Goal: Task Accomplishment & Management: Manage account settings

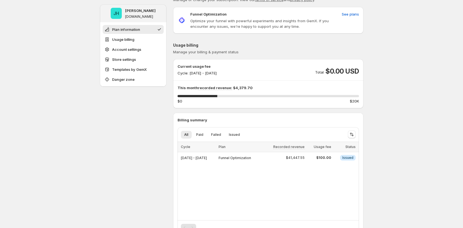
scroll to position [88, 0]
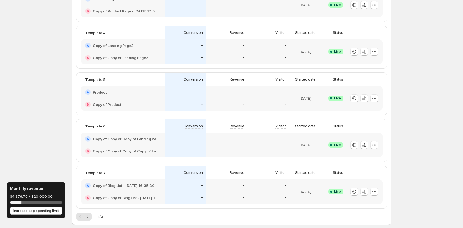
scroll to position [227, 0]
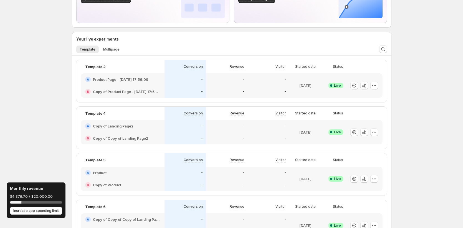
scroll to position [111, 0]
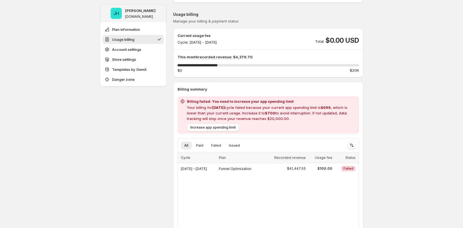
scroll to position [53, 0]
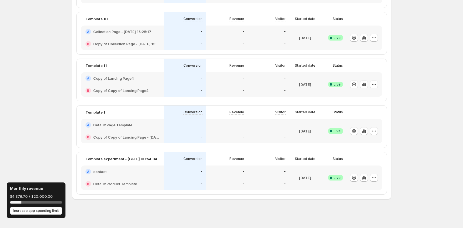
scroll to position [550, 0]
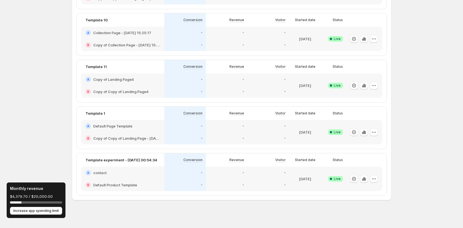
click at [237, 89] on div "-" at bounding box center [226, 92] width 35 height 6
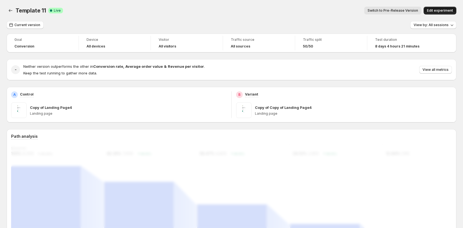
click at [448, 13] on button "Edit experiment" at bounding box center [439, 11] width 33 height 8
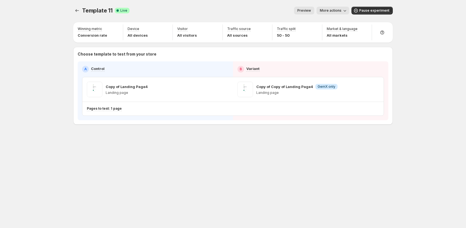
click at [336, 12] on span "More actions" at bounding box center [331, 10] width 22 height 4
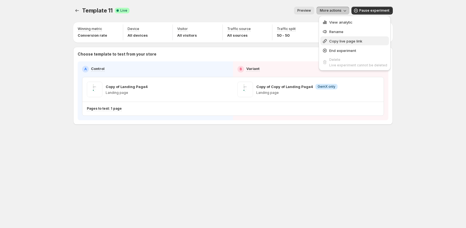
click at [336, 42] on span "Copy live page link" at bounding box center [345, 41] width 33 height 4
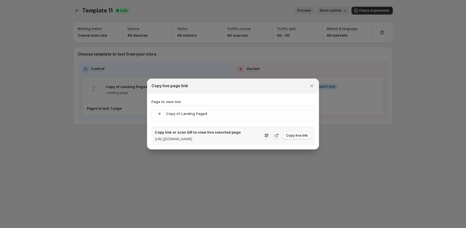
click at [294, 135] on span "Copy live link" at bounding box center [297, 135] width 22 height 4
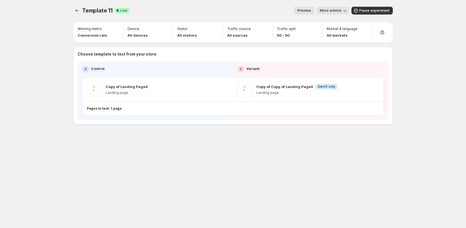
click at [338, 14] on button "More actions" at bounding box center [332, 11] width 33 height 8
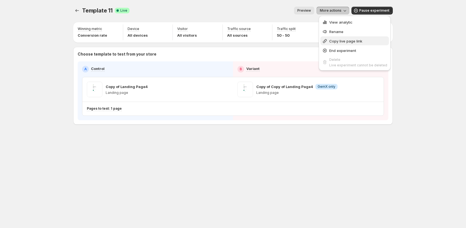
click at [341, 41] on span "Copy live page link" at bounding box center [345, 41] width 33 height 4
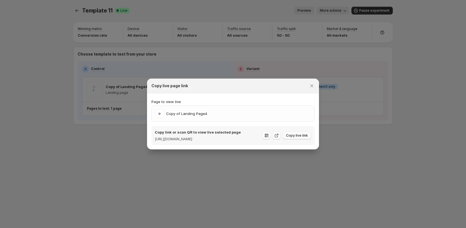
click at [299, 133] on span "Copy live link" at bounding box center [297, 135] width 22 height 4
click at [309, 83] on icon "Close" at bounding box center [312, 86] width 6 height 6
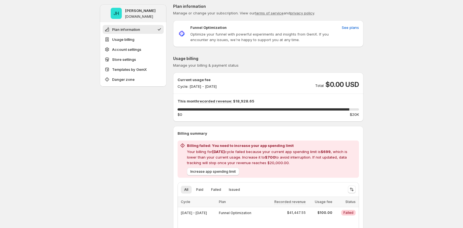
scroll to position [2, 0]
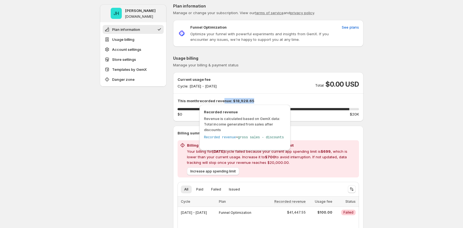
drag, startPoint x: 255, startPoint y: 99, endPoint x: 218, endPoint y: 99, distance: 37.7
click at [218, 99] on p "This month recorded revenue: $18,928.65" at bounding box center [267, 101] width 181 height 6
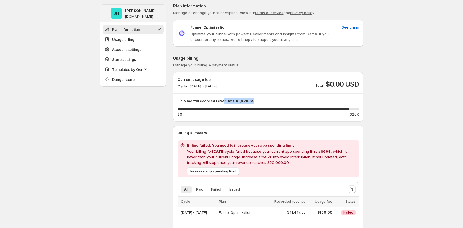
click at [246, 99] on p "This month recorded revenue: $18,928.65" at bounding box center [267, 101] width 181 height 6
drag, startPoint x: 233, startPoint y: 100, endPoint x: 283, endPoint y: 108, distance: 50.2
click at [277, 100] on p "This month recorded revenue: $18,928.65" at bounding box center [267, 101] width 181 height 6
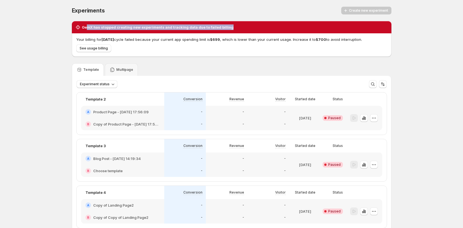
drag, startPoint x: 88, startPoint y: 28, endPoint x: 230, endPoint y: 29, distance: 142.7
click at [230, 29] on div "GemX has stopped creating new experiments and tracking data due to failed billi…" at bounding box center [231, 27] width 313 height 6
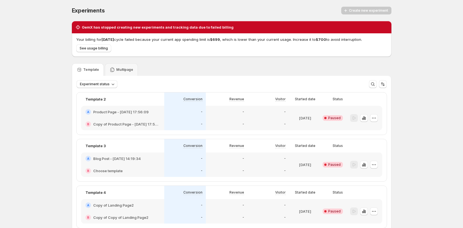
click at [210, 71] on div "Template Multipage" at bounding box center [231, 69] width 319 height 12
click at [357, 121] on div at bounding box center [354, 118] width 8 height 8
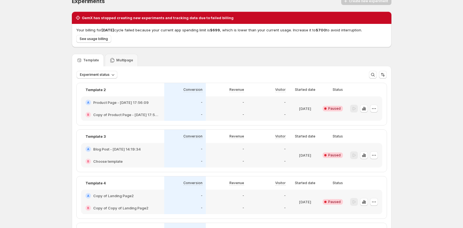
scroll to position [10, 0]
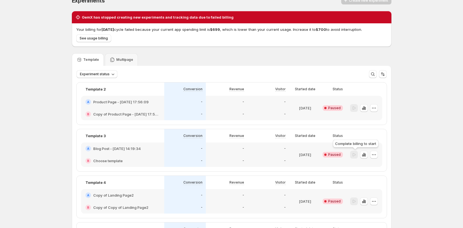
click at [353, 155] on div at bounding box center [354, 154] width 8 height 8
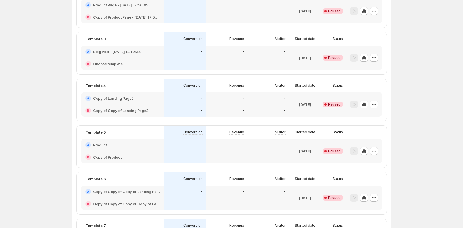
scroll to position [11, 0]
